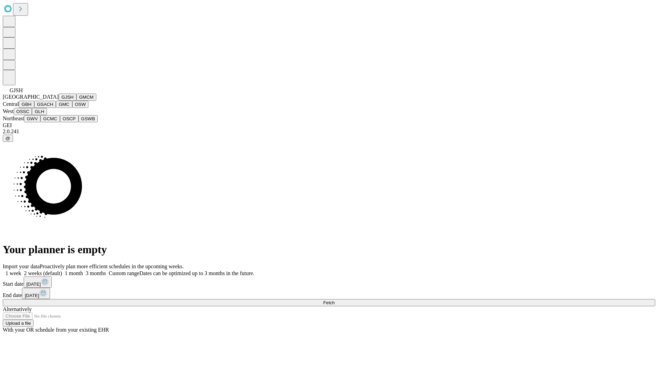
click at [59, 101] on button "GJSH" at bounding box center [68, 97] width 18 height 7
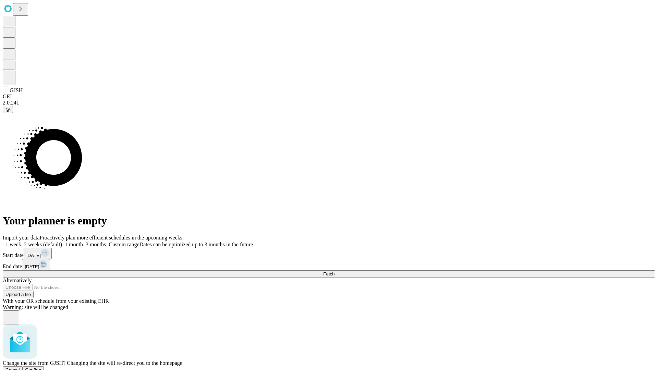
click at [41, 368] on span "Confirm" at bounding box center [33, 370] width 16 height 5
click at [83, 242] on label "1 month" at bounding box center [72, 245] width 21 height 6
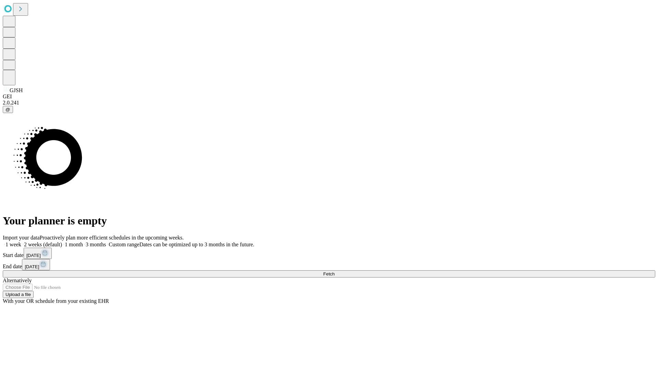
click at [335, 272] on span "Fetch" at bounding box center [328, 274] width 11 height 5
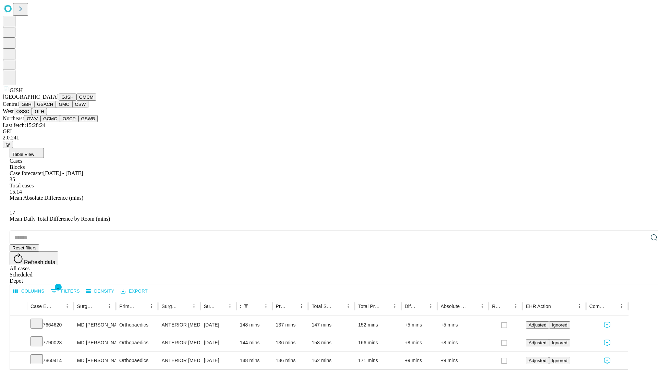
click at [76, 101] on button "GMCM" at bounding box center [86, 97] width 20 height 7
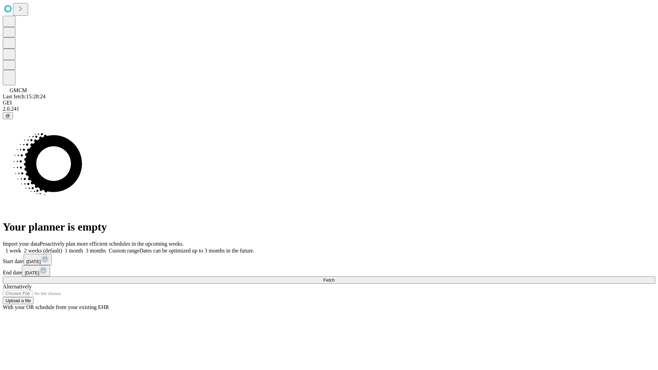
click at [83, 248] on label "1 month" at bounding box center [72, 251] width 21 height 6
click at [335, 278] on span "Fetch" at bounding box center [328, 280] width 11 height 5
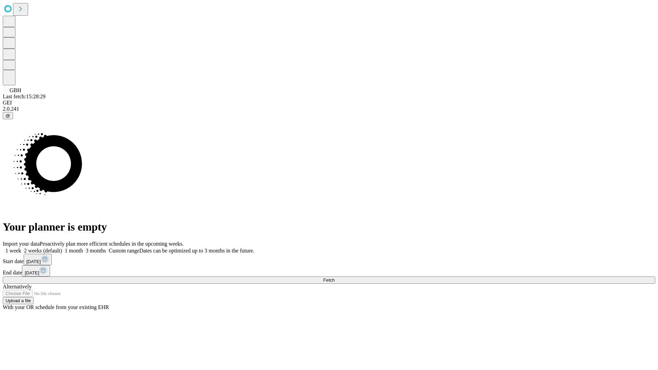
click at [83, 248] on label "1 month" at bounding box center [72, 251] width 21 height 6
click at [335, 278] on span "Fetch" at bounding box center [328, 280] width 11 height 5
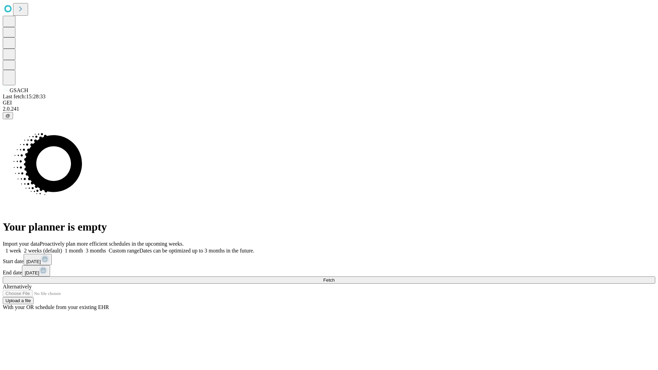
click at [83, 248] on label "1 month" at bounding box center [72, 251] width 21 height 6
click at [335, 278] on span "Fetch" at bounding box center [328, 280] width 11 height 5
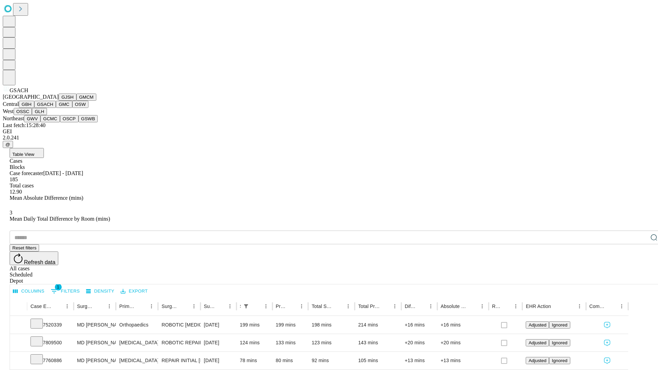
click at [56, 108] on button "GMC" at bounding box center [64, 104] width 16 height 7
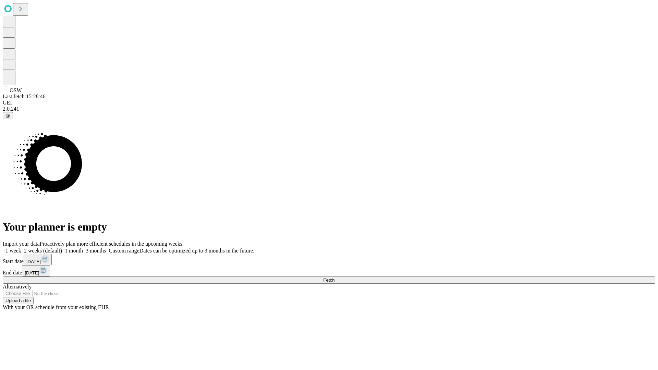
click at [83, 248] on label "1 month" at bounding box center [72, 251] width 21 height 6
click at [335, 278] on span "Fetch" at bounding box center [328, 280] width 11 height 5
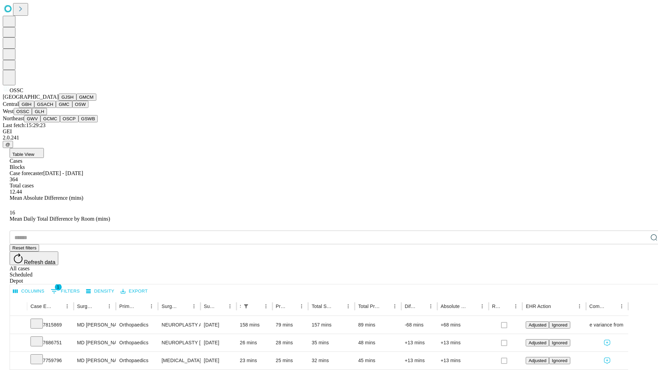
click at [47, 115] on button "GLH" at bounding box center [39, 111] width 15 height 7
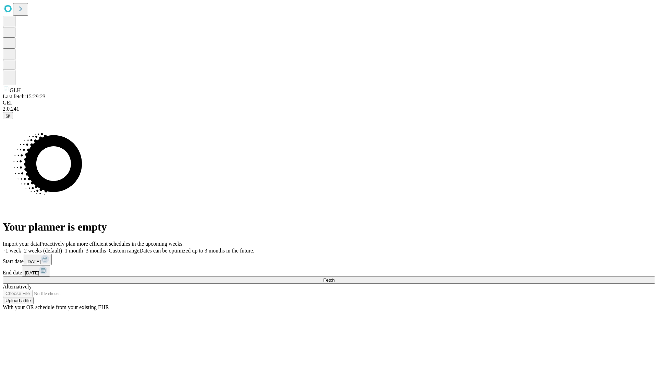
click at [83, 248] on label "1 month" at bounding box center [72, 251] width 21 height 6
click at [335, 278] on span "Fetch" at bounding box center [328, 280] width 11 height 5
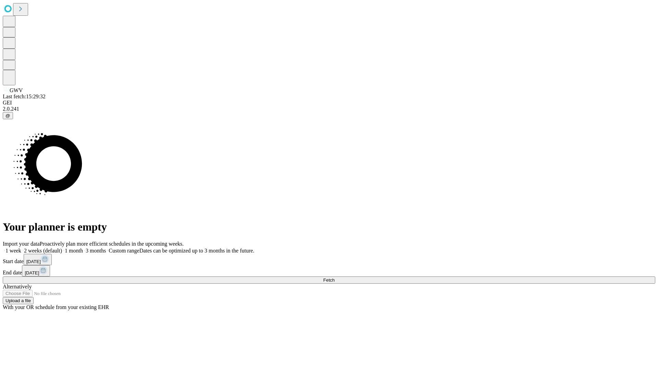
click at [83, 248] on label "1 month" at bounding box center [72, 251] width 21 height 6
click at [335, 278] on span "Fetch" at bounding box center [328, 280] width 11 height 5
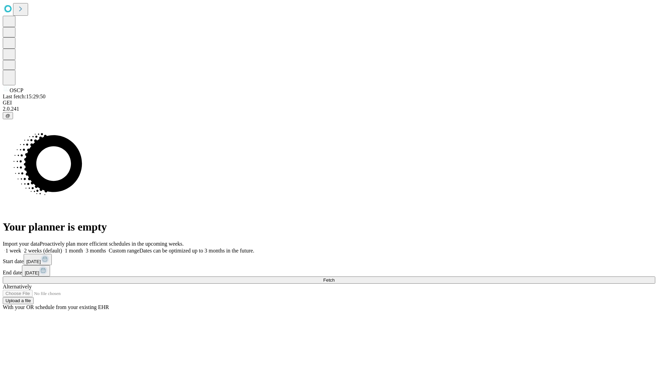
click at [83, 248] on label "1 month" at bounding box center [72, 251] width 21 height 6
click at [335, 278] on span "Fetch" at bounding box center [328, 280] width 11 height 5
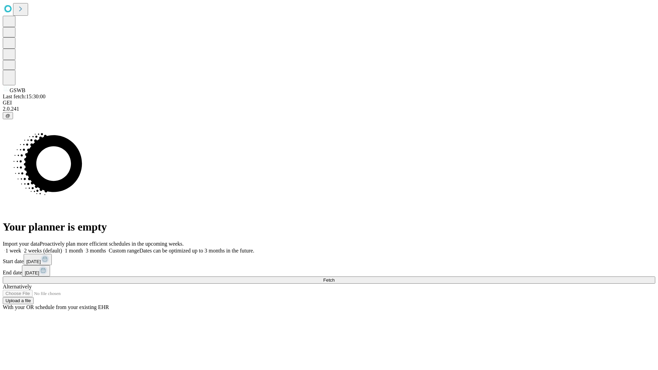
click at [83, 248] on label "1 month" at bounding box center [72, 251] width 21 height 6
click at [335, 278] on span "Fetch" at bounding box center [328, 280] width 11 height 5
